Goal: Task Accomplishment & Management: Use online tool/utility

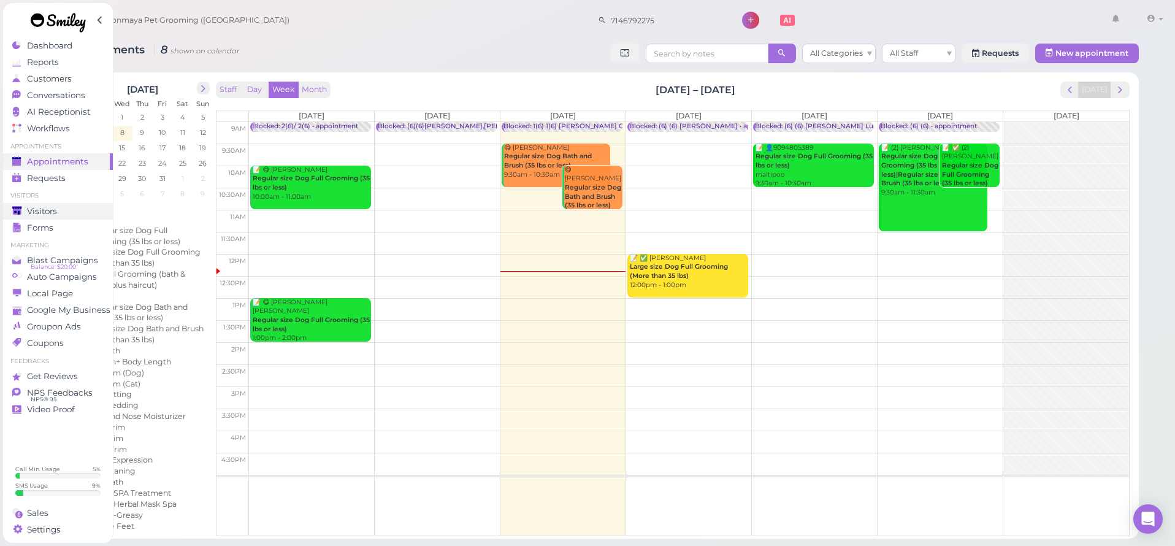
click at [51, 215] on span "Visitors" at bounding box center [42, 211] width 30 height 10
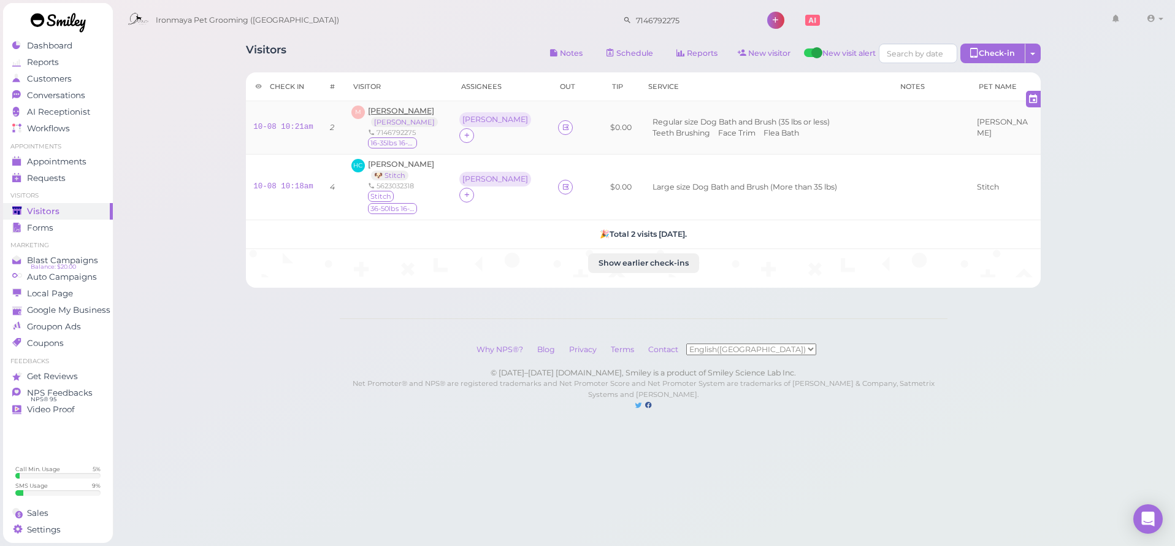
click at [397, 112] on span "[PERSON_NAME]" at bounding box center [401, 110] width 66 height 9
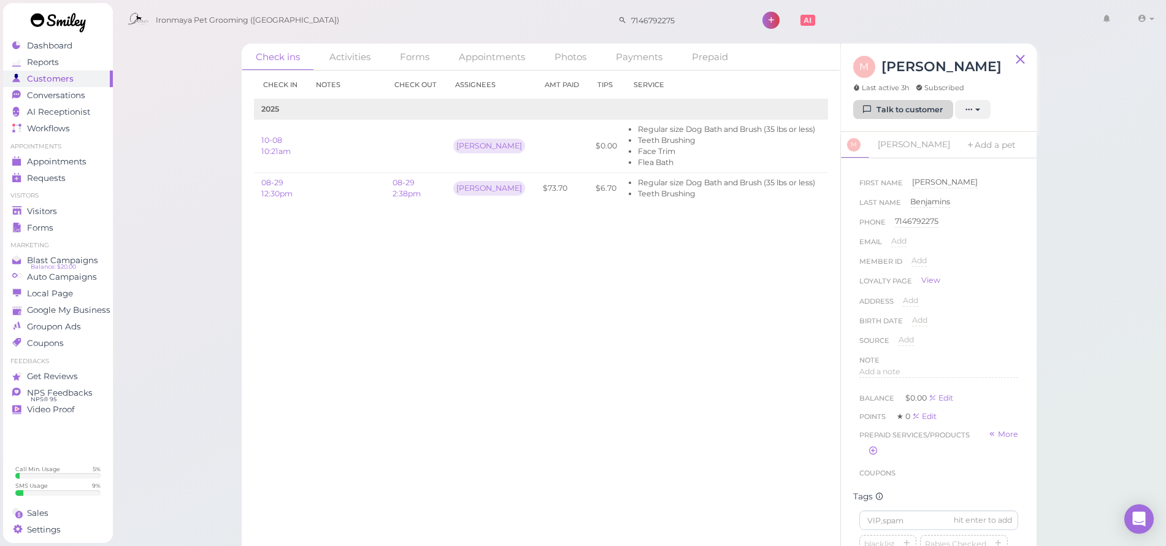
click at [884, 107] on link "Talk to customer" at bounding box center [903, 110] width 100 height 20
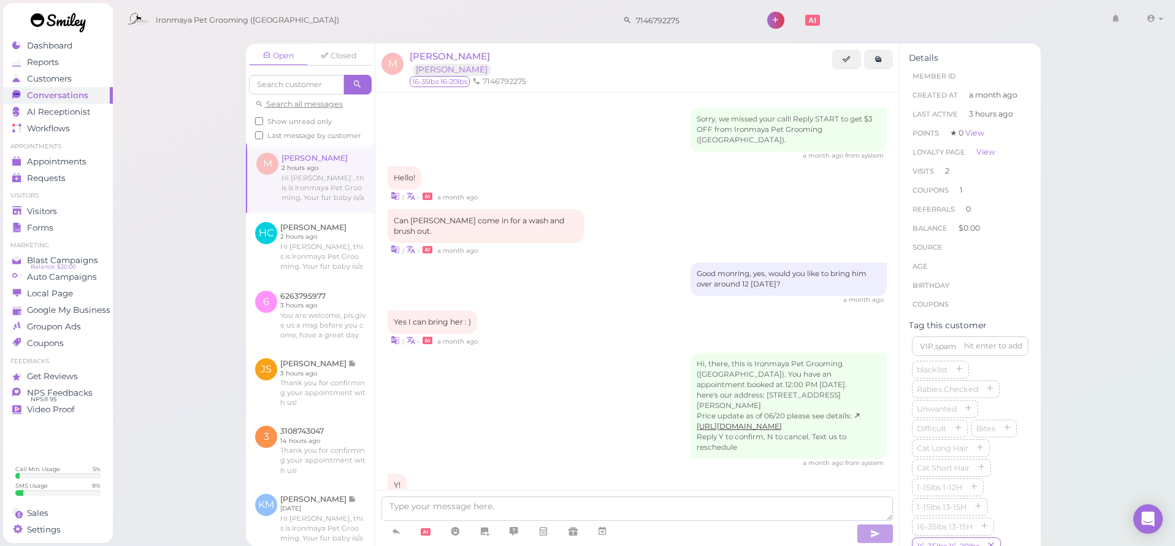
scroll to position [1455, 0]
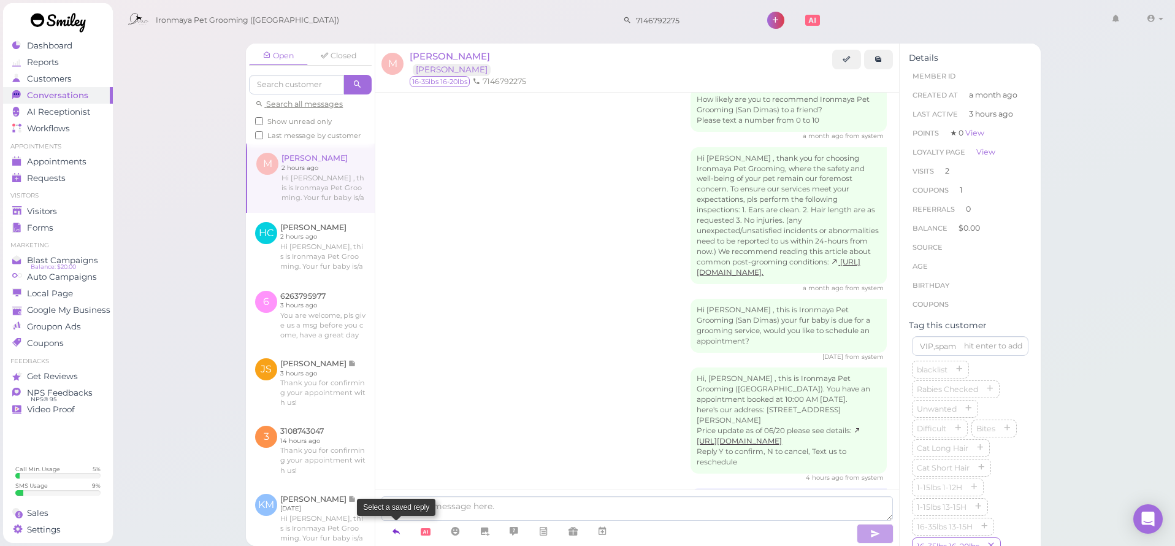
click at [392, 533] on icon at bounding box center [396, 531] width 10 height 12
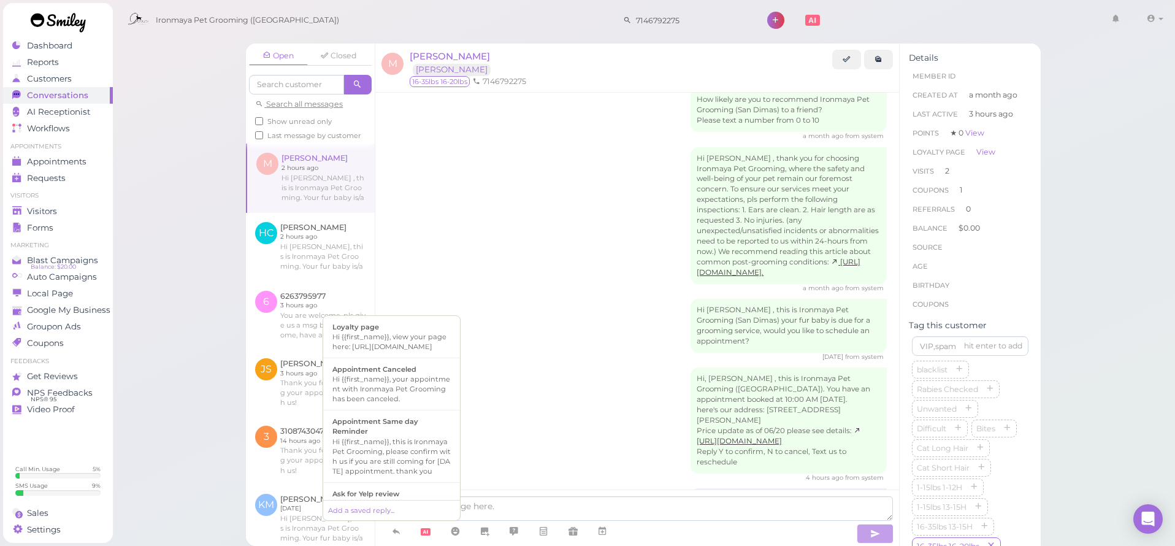
click at [208, 80] on div "Open Closed Search all messages Show unread only Last message by customer M [PE…" at bounding box center [643, 273] width 1063 height 546
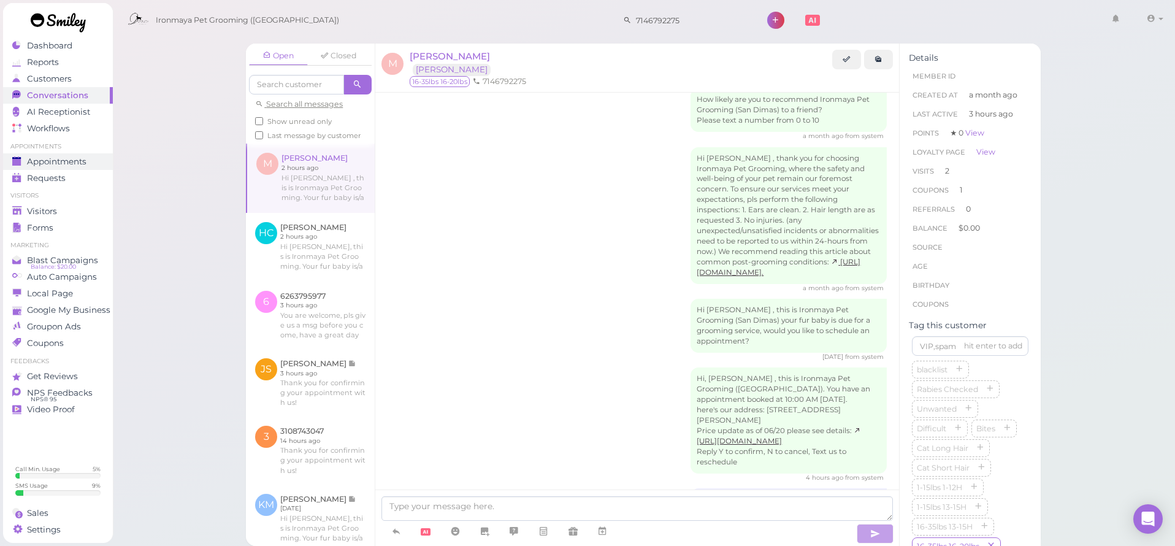
click at [53, 161] on span "Appointments" at bounding box center [56, 161] width 59 height 10
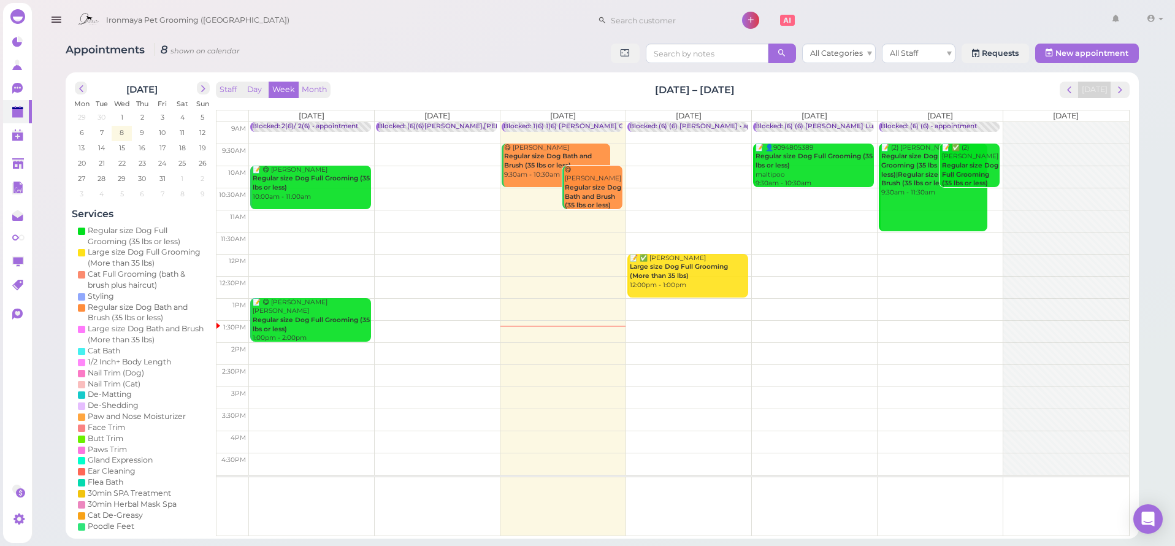
drag, startPoint x: 101, startPoint y: 19, endPoint x: 110, endPoint y: 20, distance: 8.6
click at [101, 19] on div at bounding box center [89, 20] width 34 height 34
click at [63, 21] on button "button" at bounding box center [55, 20] width 31 height 34
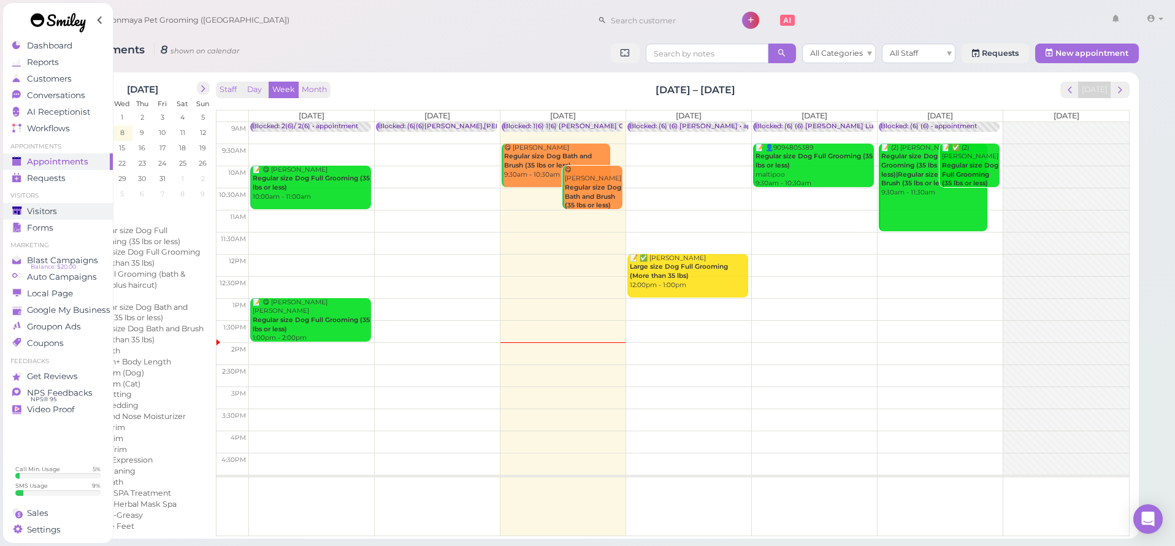
click at [55, 213] on span "Visitors" at bounding box center [42, 211] width 30 height 10
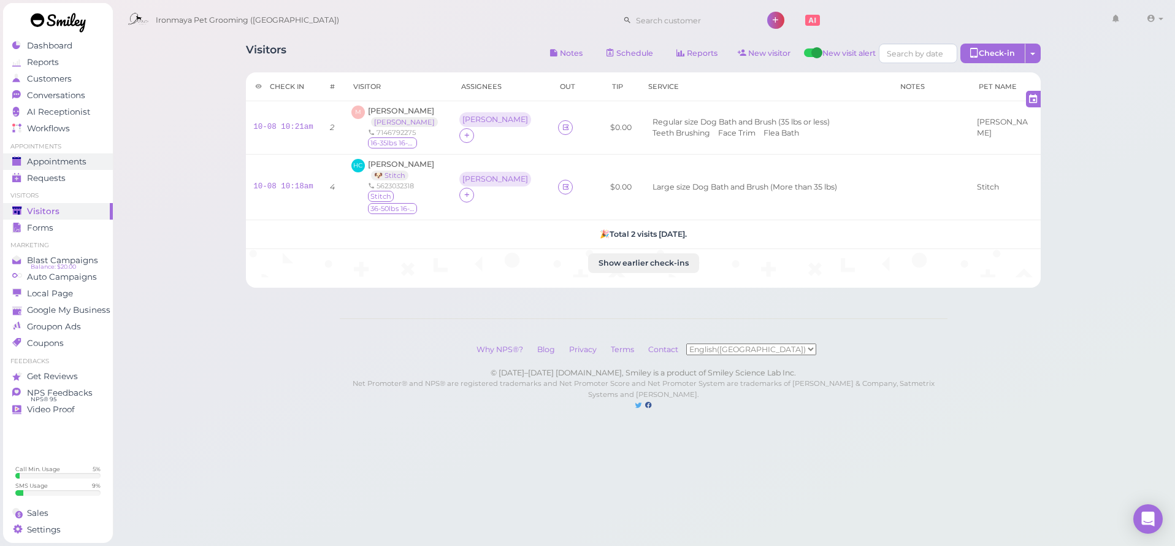
click at [67, 168] on link "Appointments" at bounding box center [58, 161] width 110 height 17
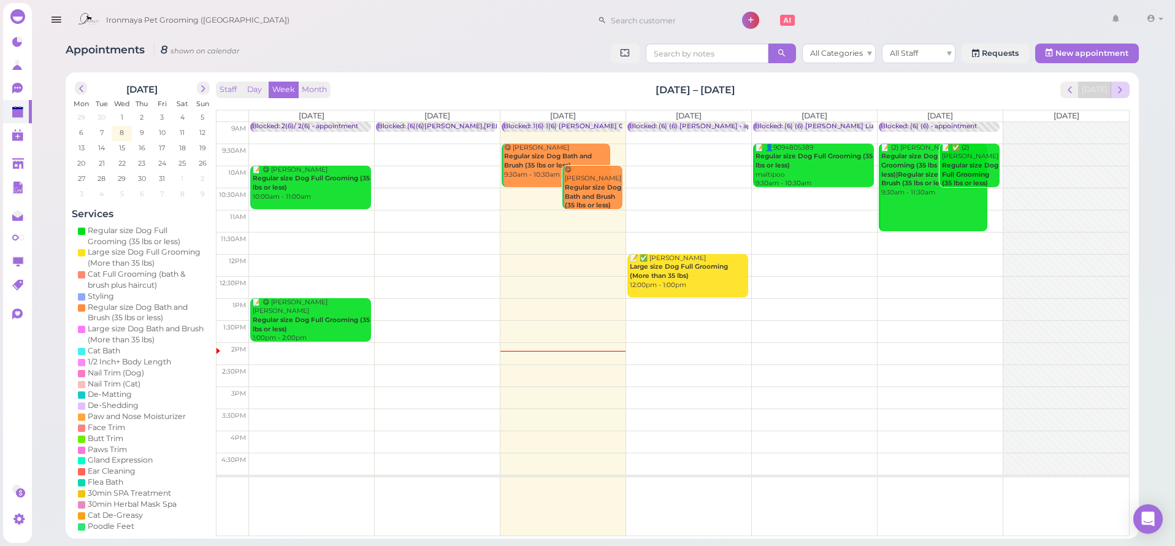
click at [1120, 90] on span "next" at bounding box center [1120, 90] width 12 height 12
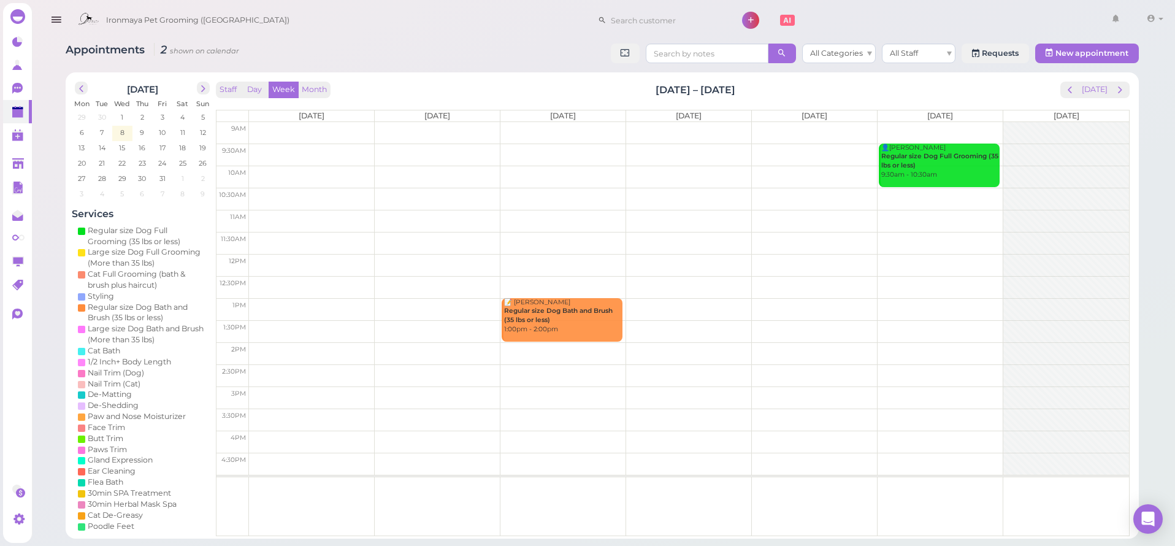
click at [990, 126] on td at bounding box center [689, 133] width 880 height 22
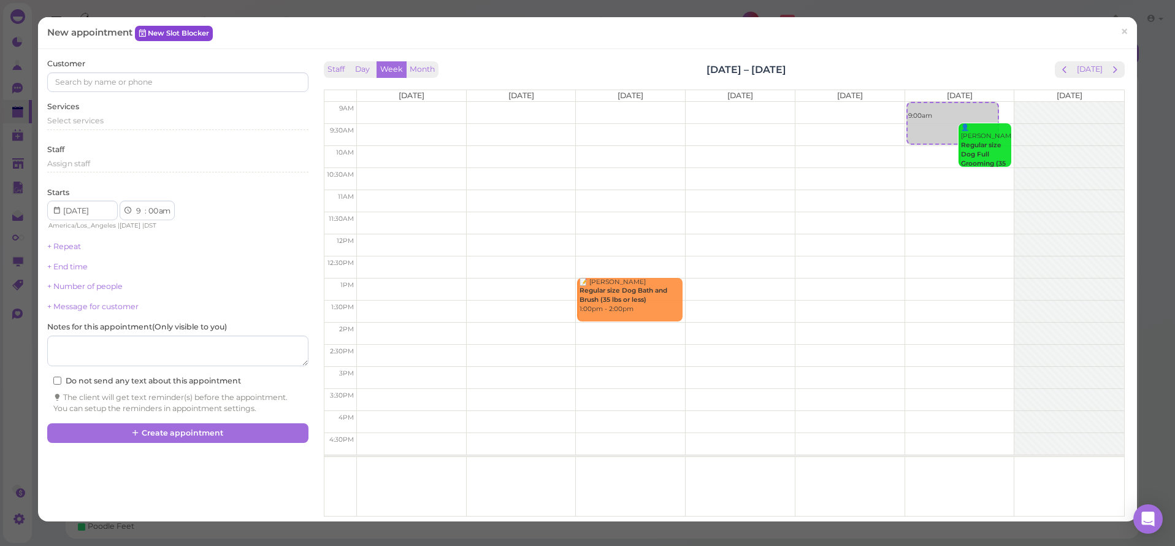
click at [183, 30] on link "New Slot Blocker" at bounding box center [174, 33] width 78 height 15
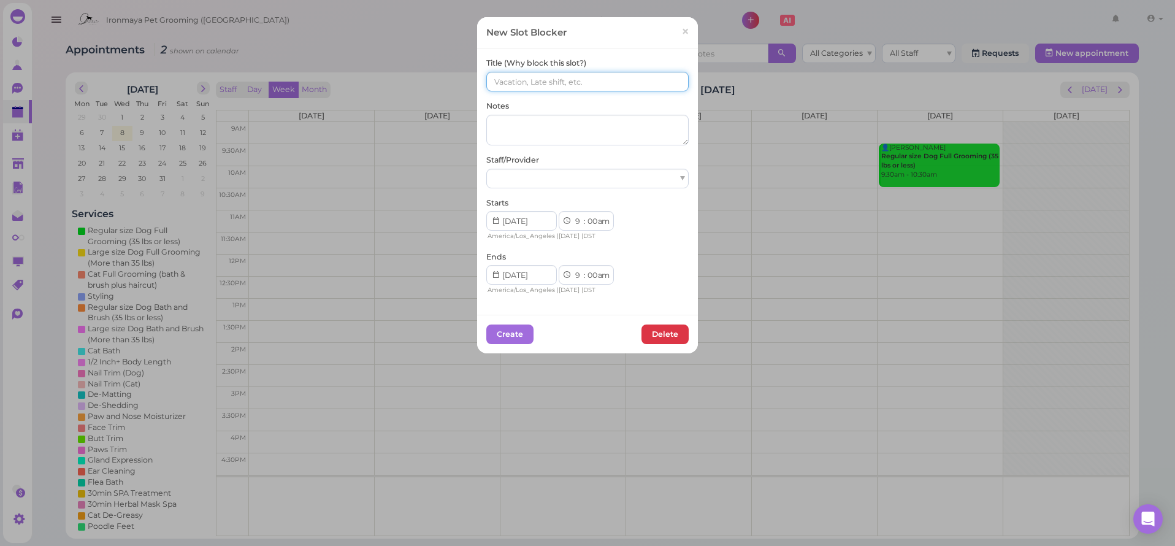
click at [516, 75] on input at bounding box center [587, 82] width 202 height 20
type input "N"
click at [682, 39] on span "×" at bounding box center [685, 31] width 8 height 17
